Goal: Check status: Check status

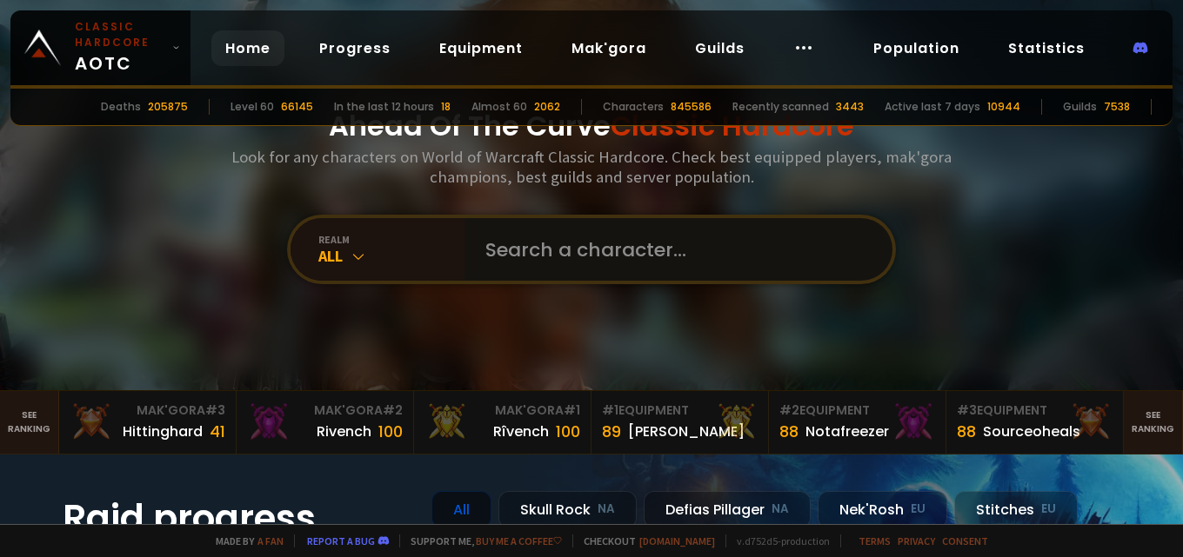
click at [529, 232] on input "text" at bounding box center [673, 249] width 396 height 63
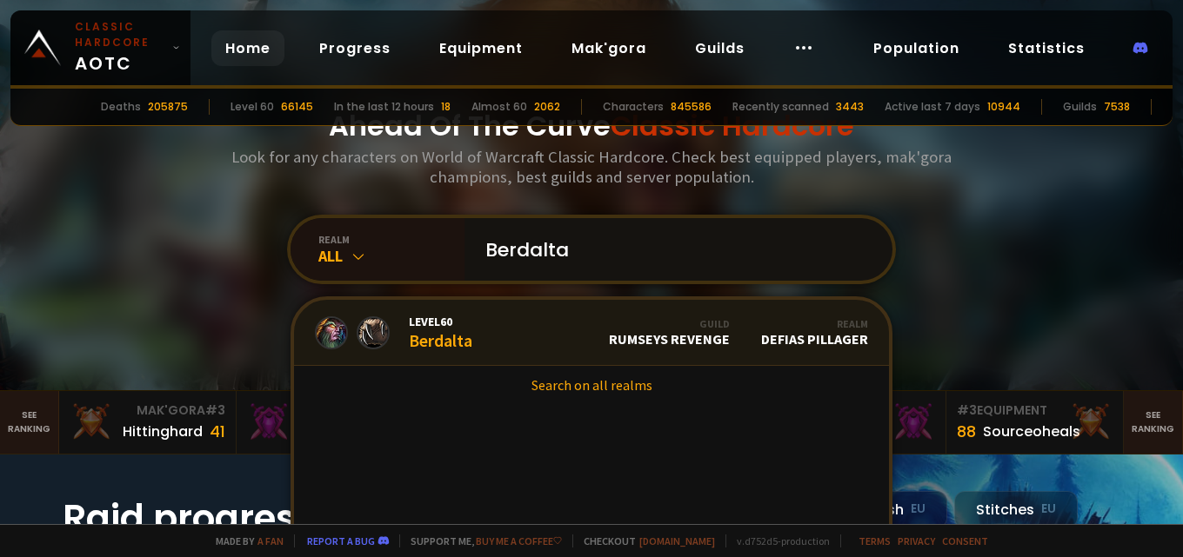
type input "Berdalta"
click at [447, 332] on div "Level 60 Berdalta" at bounding box center [440, 332] width 63 height 37
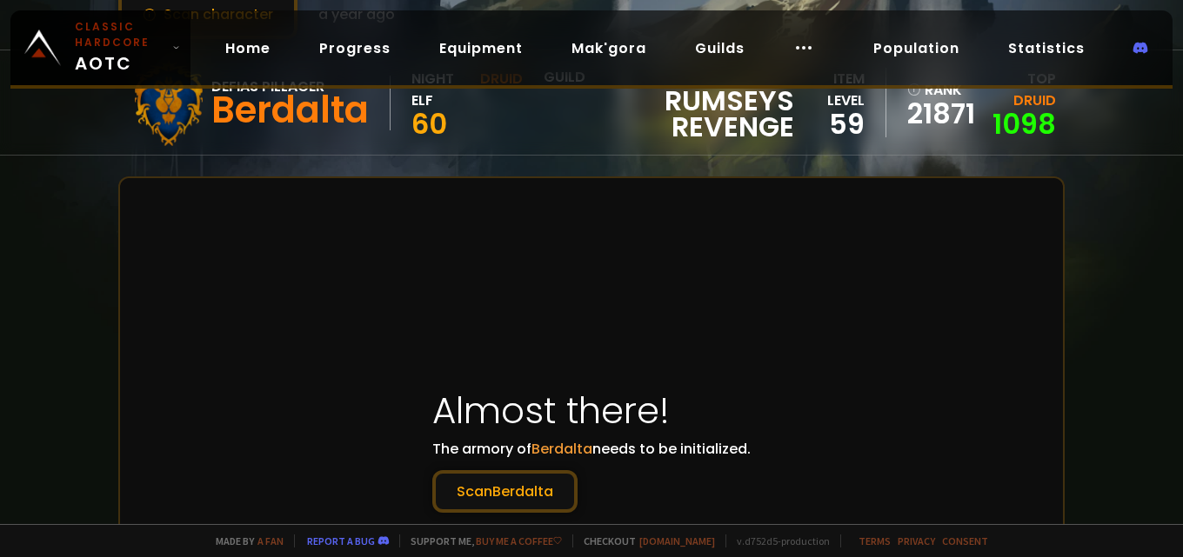
scroll to position [174, 0]
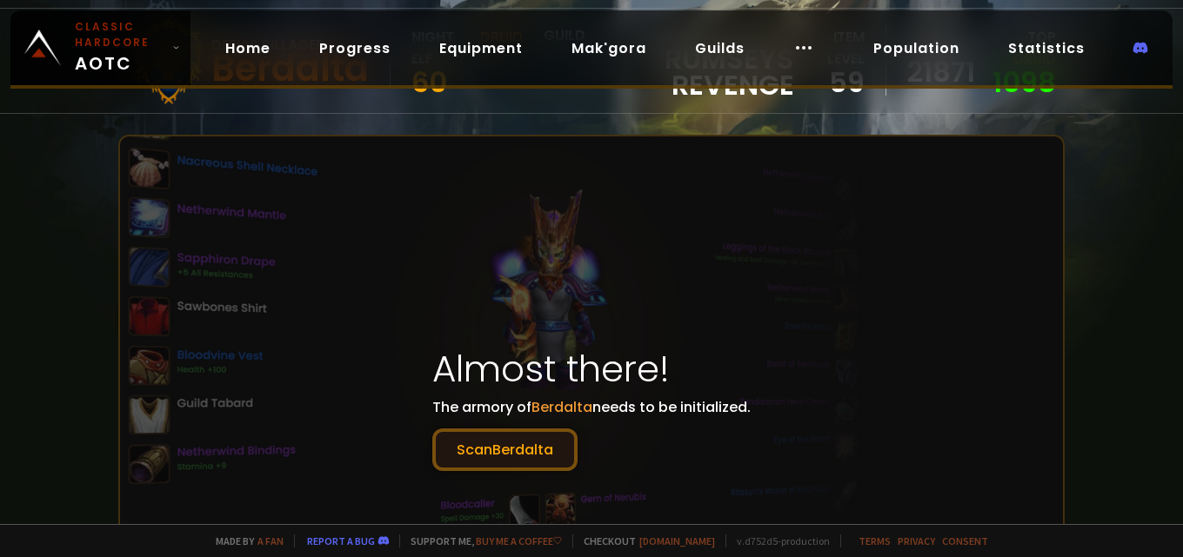
click at [516, 455] on button "Scan Berdalta" at bounding box center [504, 450] width 145 height 43
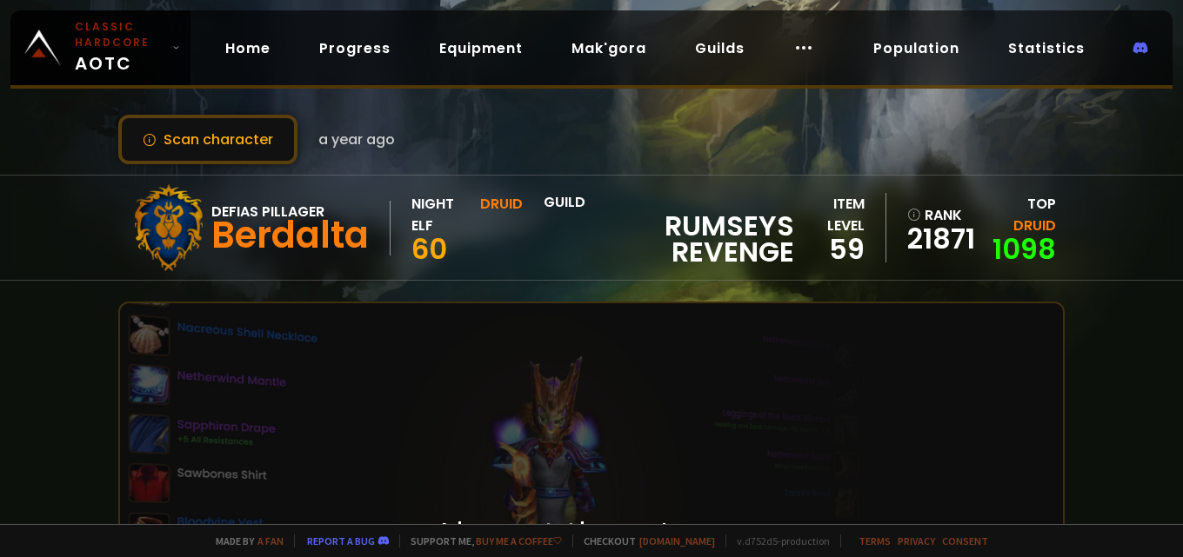
scroll to position [0, 0]
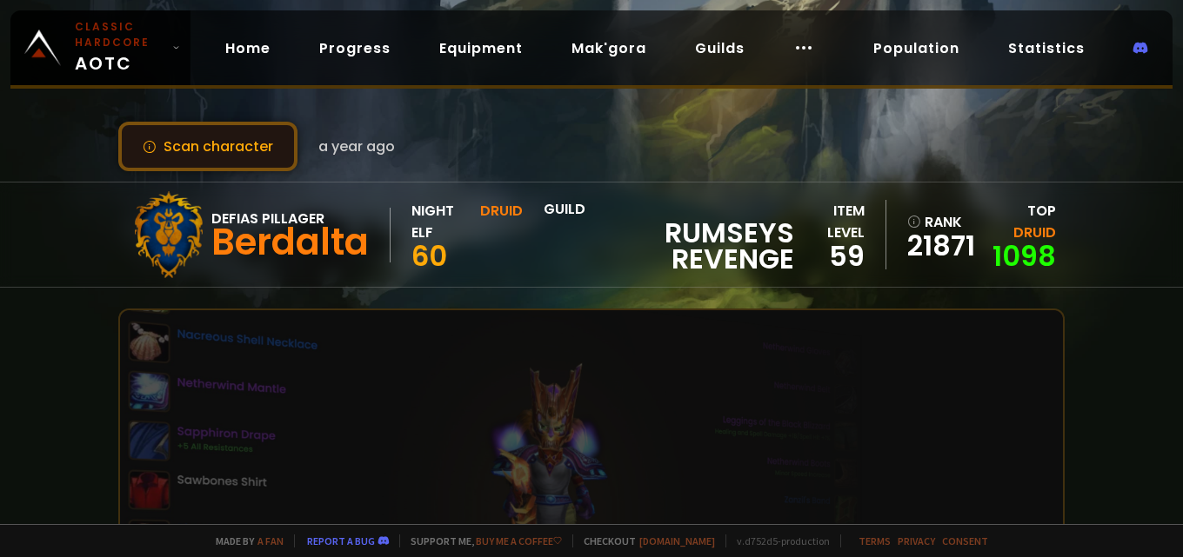
click at [173, 142] on button "Scan character" at bounding box center [207, 147] width 179 height 50
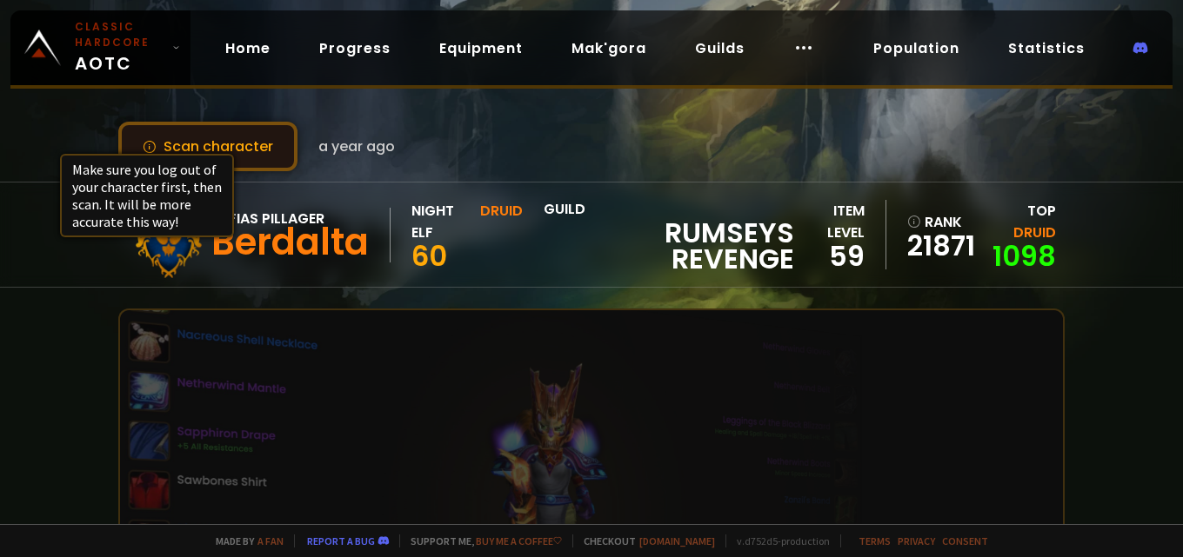
click at [143, 144] on icon at bounding box center [150, 147] width 14 height 14
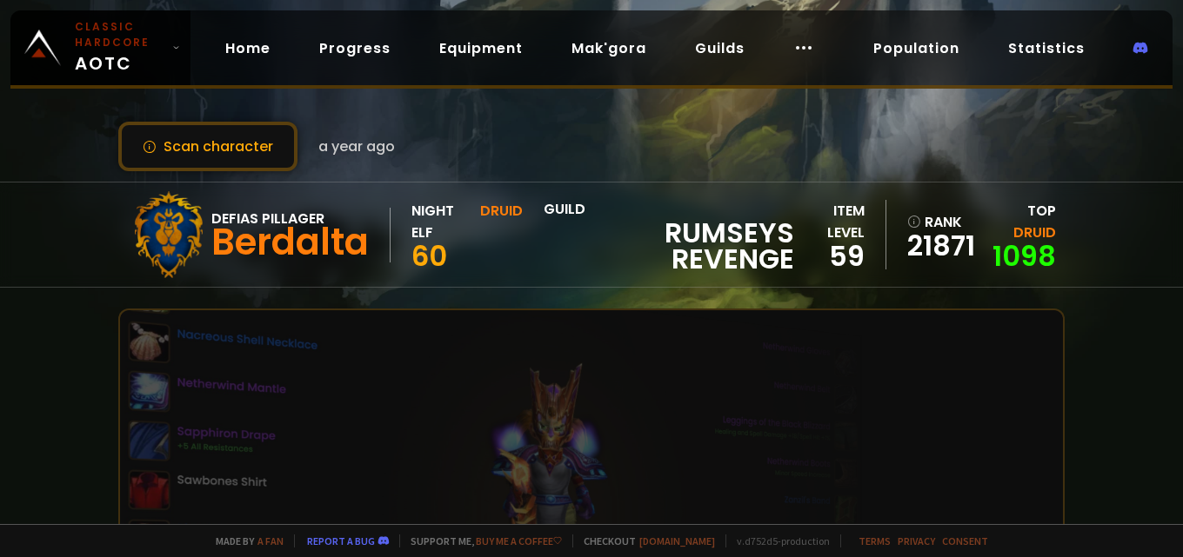
scroll to position [261, 0]
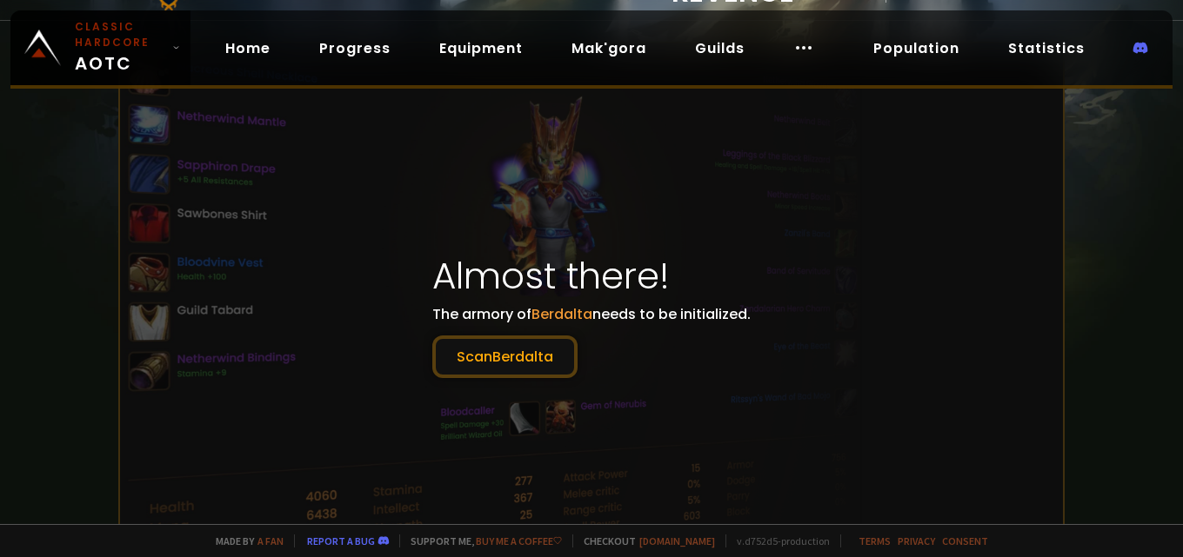
scroll to position [261, 0]
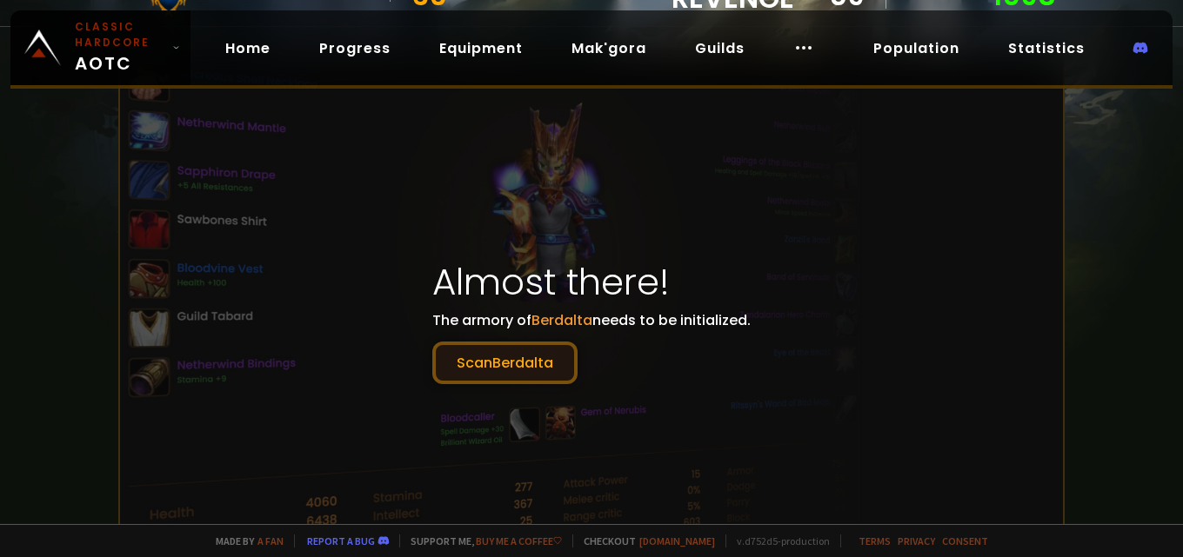
click at [492, 371] on button "Scan Berdalta" at bounding box center [504, 363] width 145 height 43
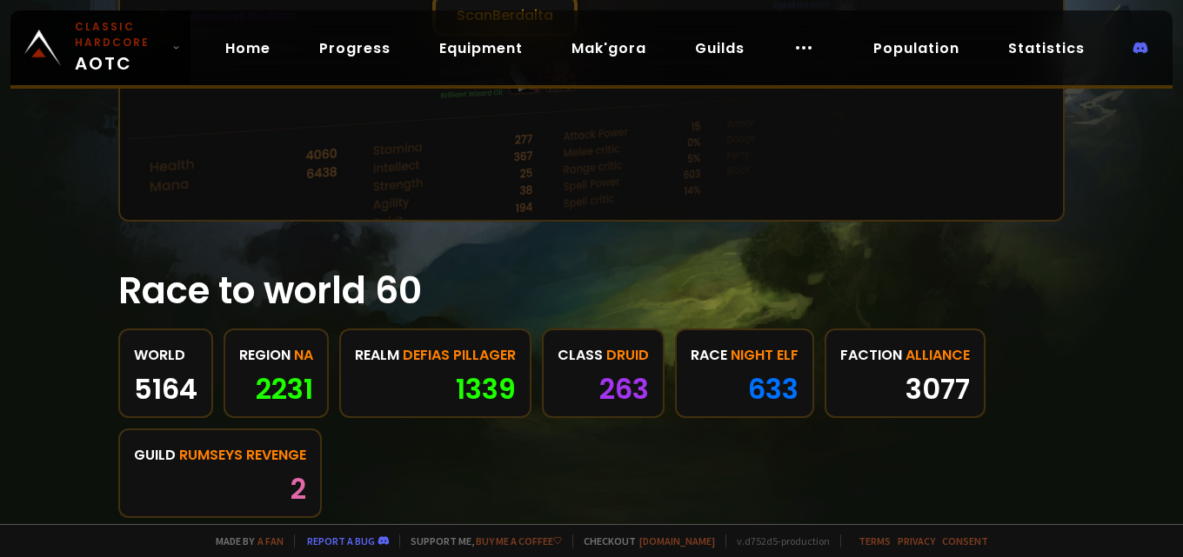
scroll to position [696, 0]
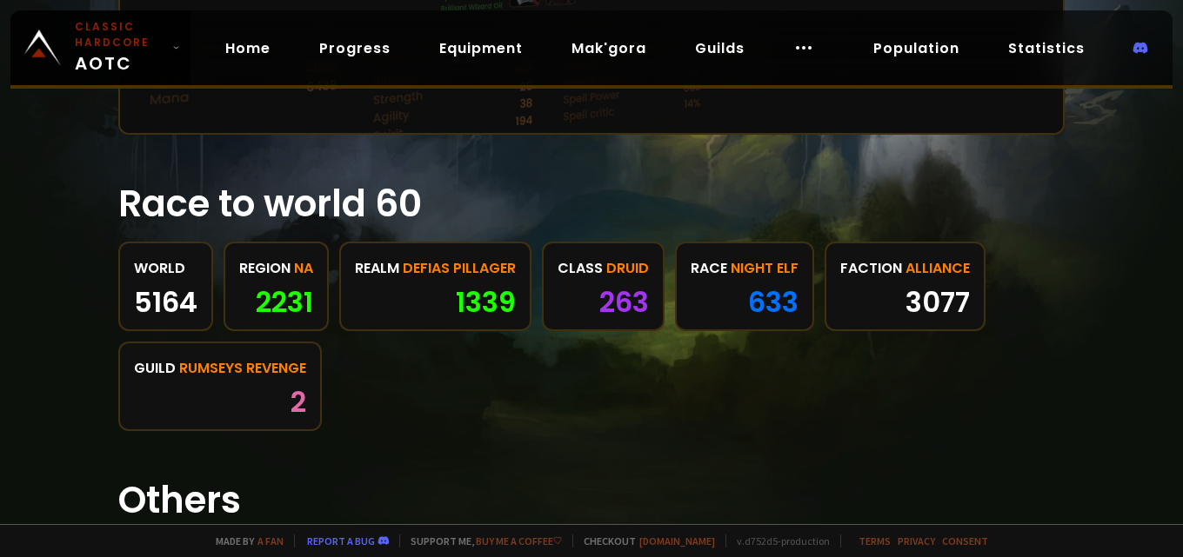
click at [420, 282] on link "realm Defias Pillager 1339" at bounding box center [435, 287] width 192 height 90
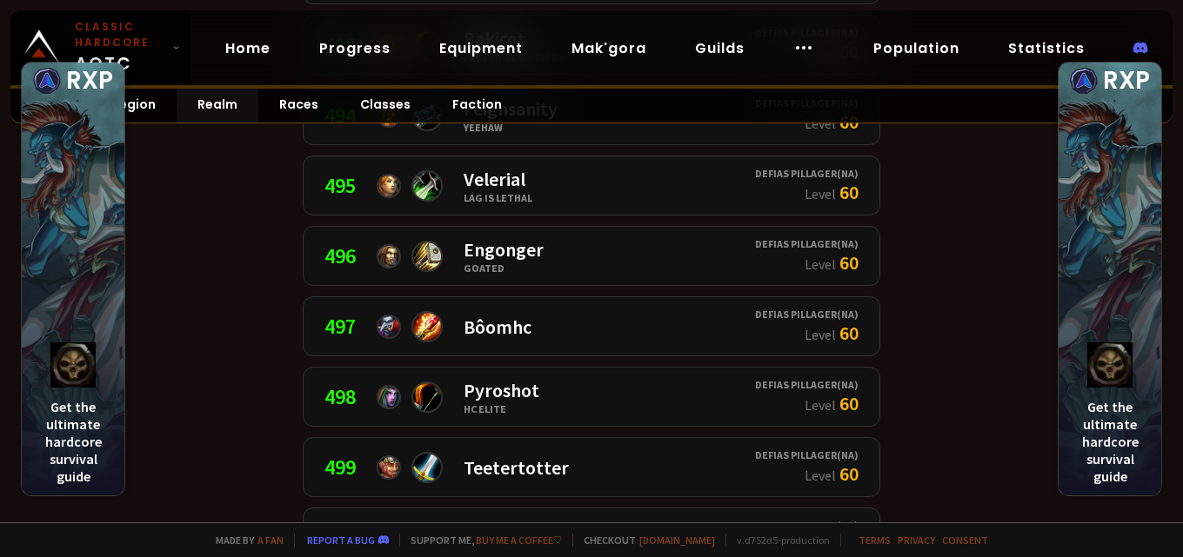
scroll to position [35112, 0]
